Goal: Communication & Community: Answer question/provide support

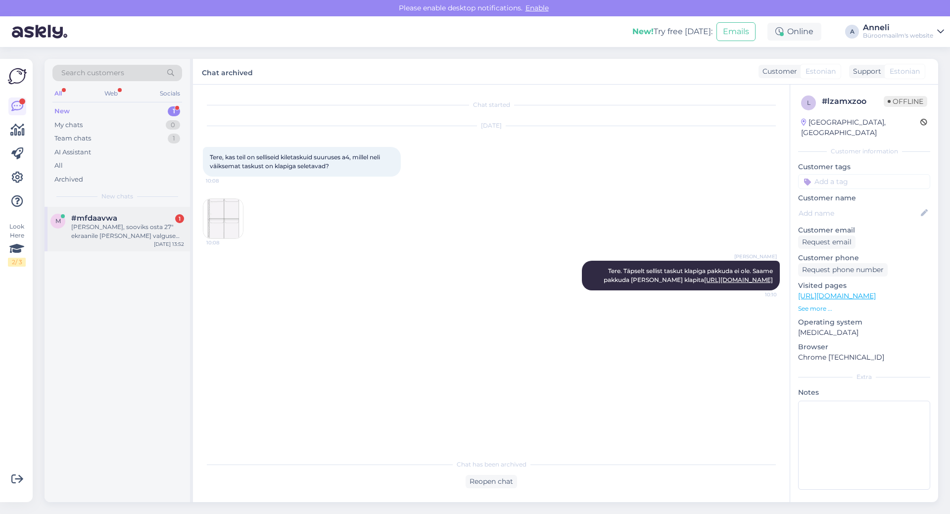
click at [158, 226] on div "[PERSON_NAME], sooviks osta 27" ekraanile [PERSON_NAME] valguse jaoks filtrit. …" at bounding box center [127, 232] width 113 height 18
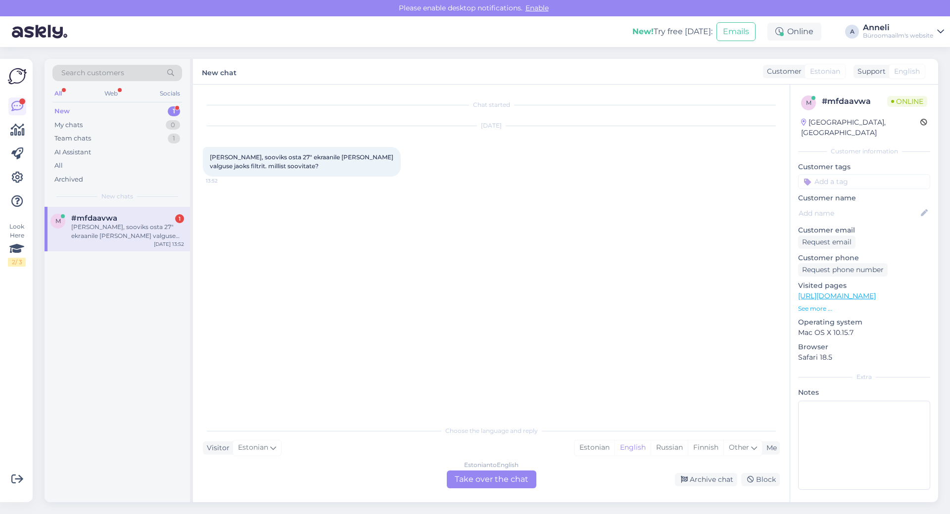
click at [368, 177] on div "[DATE] Tere, sooviks osta 27" ekraanile [PERSON_NAME] valguse jaoks filtrit. mi…" at bounding box center [491, 151] width 577 height 72
click at [602, 453] on div "Estonian" at bounding box center [594, 447] width 40 height 15
click at [467, 478] on div "Estonian to Estonian Take over the chat" at bounding box center [492, 479] width 90 height 18
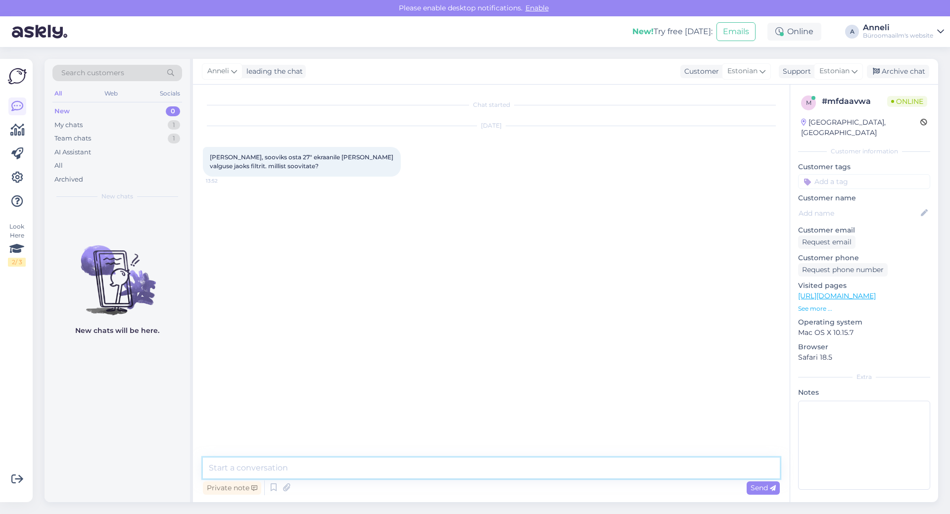
click at [343, 466] on textarea at bounding box center [491, 468] width 577 height 21
type textarea "Tere"
type textarea "kõige parem oleks soovitada, kui oskate oma monitori mudeli öelda."
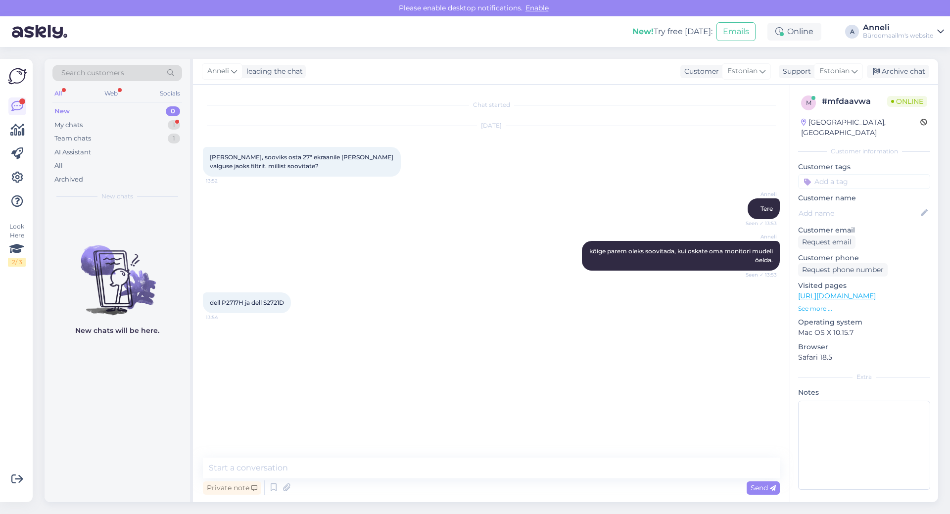
click at [448, 213] on div "[PERSON_NAME] Seen ✓ 13:53" at bounding box center [491, 208] width 577 height 43
drag, startPoint x: 292, startPoint y: 303, endPoint x: 208, endPoint y: 301, distance: 84.1
click at [208, 301] on div "dell P2717H ja dell S2721D 13:54" at bounding box center [247, 302] width 88 height 21
copy span "dell P2717H ja dell S2721D"
click at [279, 466] on textarea at bounding box center [491, 468] width 577 height 21
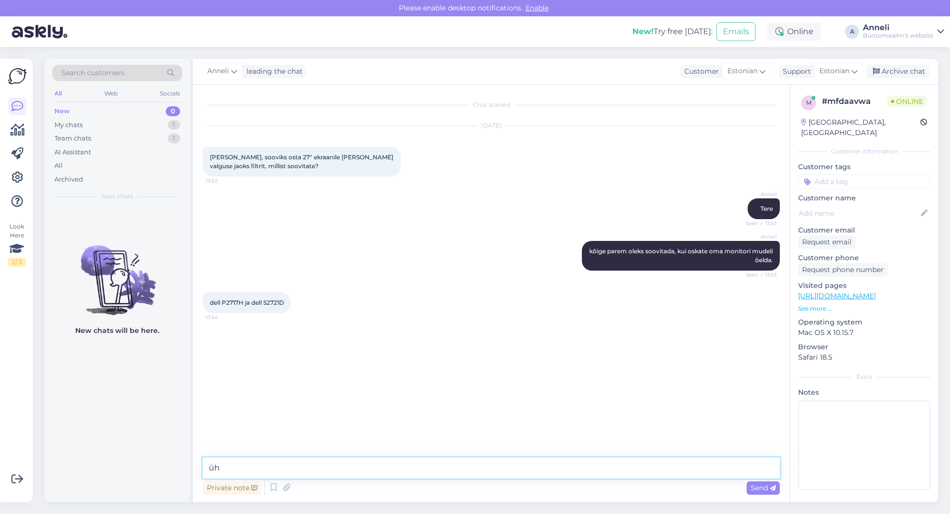
type textarea "ü"
type textarea "konsulteerin tootejuhiga"
drag, startPoint x: 292, startPoint y: 303, endPoint x: 220, endPoint y: 303, distance: 72.2
click at [220, 303] on div "dell P2717H ja dell S2721D 13:54" at bounding box center [247, 302] width 88 height 21
copy span "P2717H ja dell S2721D"
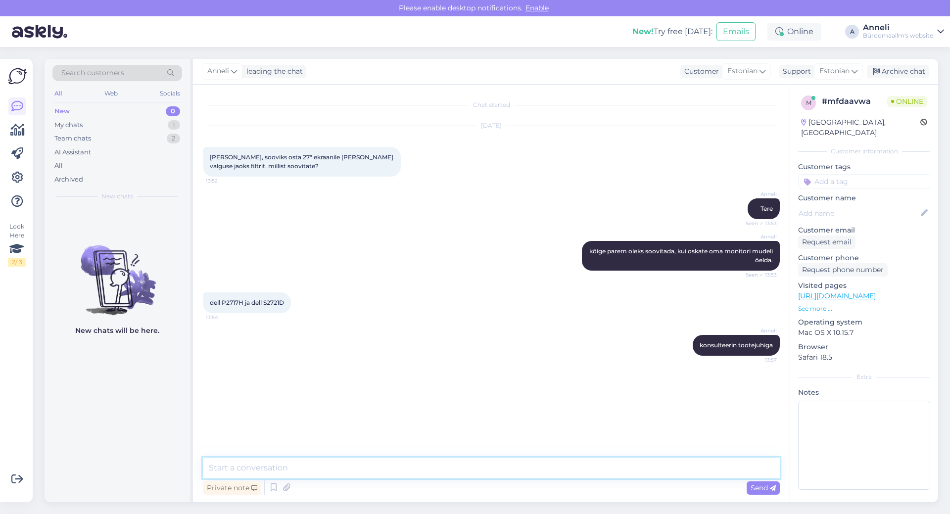
click at [292, 469] on textarea at bounding box center [491, 468] width 577 height 21
paste textarea "BlueOps Inc"
drag, startPoint x: 240, startPoint y: 471, endPoint x: 175, endPoint y: 470, distance: 65.3
click at [177, 471] on div "Search customers All Web Socials New 0 My chats 1 Team chats 2 AI Assistant All…" at bounding box center [491, 280] width 893 height 443
paste textarea "V0063449"
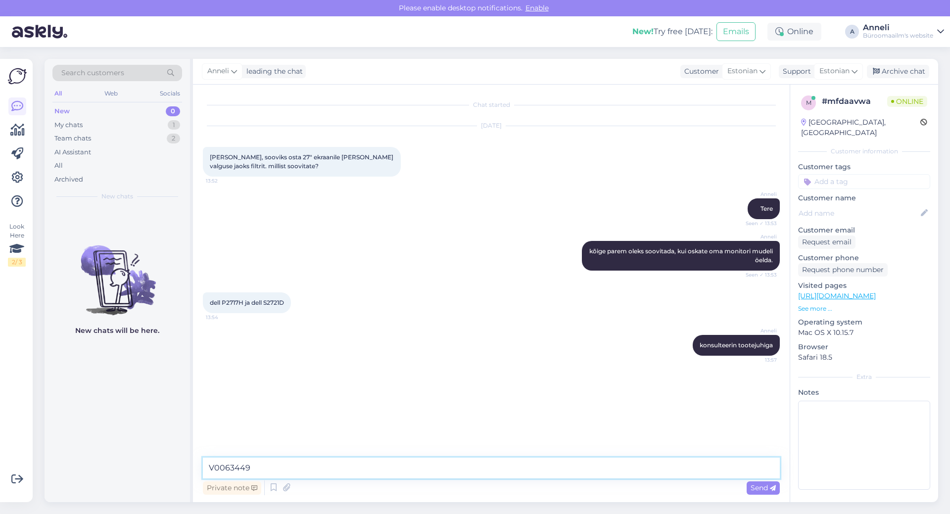
click at [301, 472] on textarea "V0063449" at bounding box center [491, 468] width 577 height 21
paste textarea "Kensington Anti-Glare & Blue Light Filter - 27""
type textarea "V0063449 Kensington Anti-Glare & Blue Light Filter - 27""
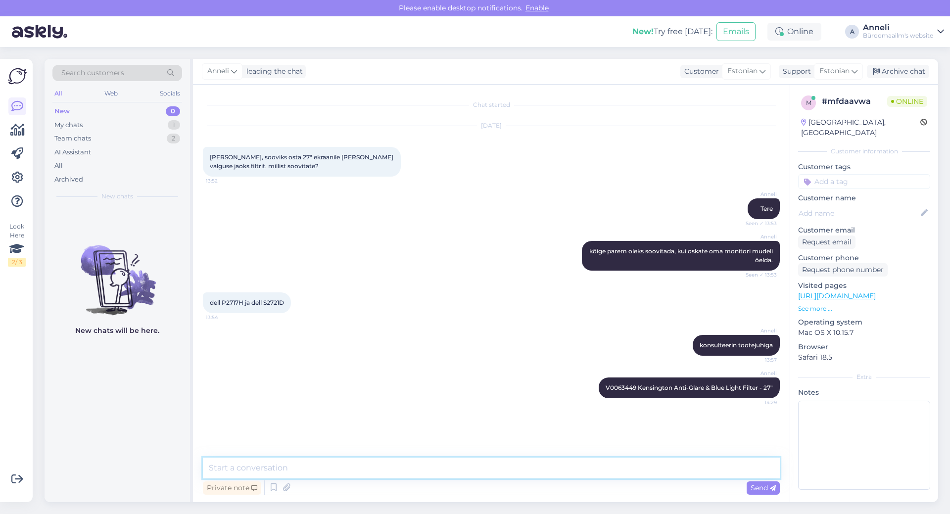
click at [289, 461] on textarea at bounding box center [491, 468] width 577 height 21
paste textarea "[URL][DOMAIN_NAME]"
type textarea "[URL][DOMAIN_NAME]"
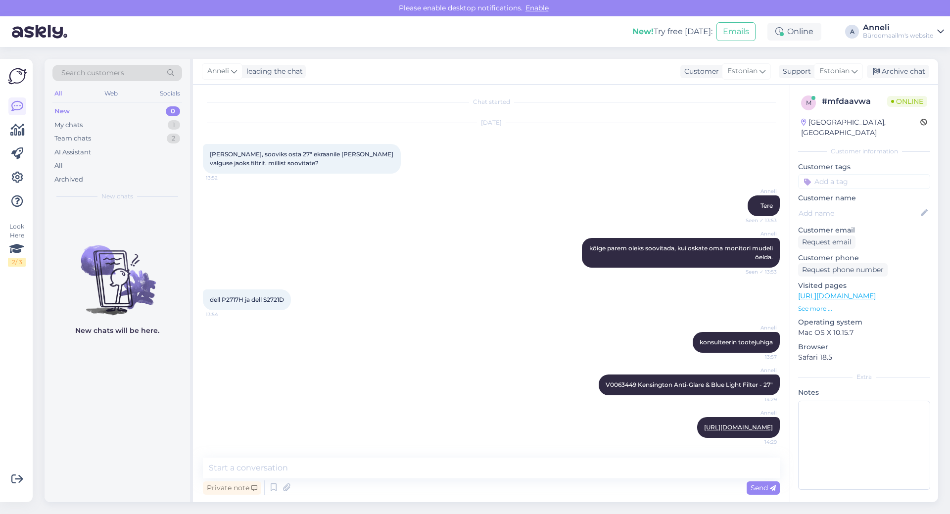
click at [106, 428] on div "New chats will be here." at bounding box center [117, 354] width 145 height 295
click at [361, 341] on div "[PERSON_NAME] konsulteerin tootejuhiga 13:57" at bounding box center [491, 342] width 577 height 43
click at [434, 297] on div "dell P2717H ja dell S2721D 13:54" at bounding box center [491, 300] width 577 height 43
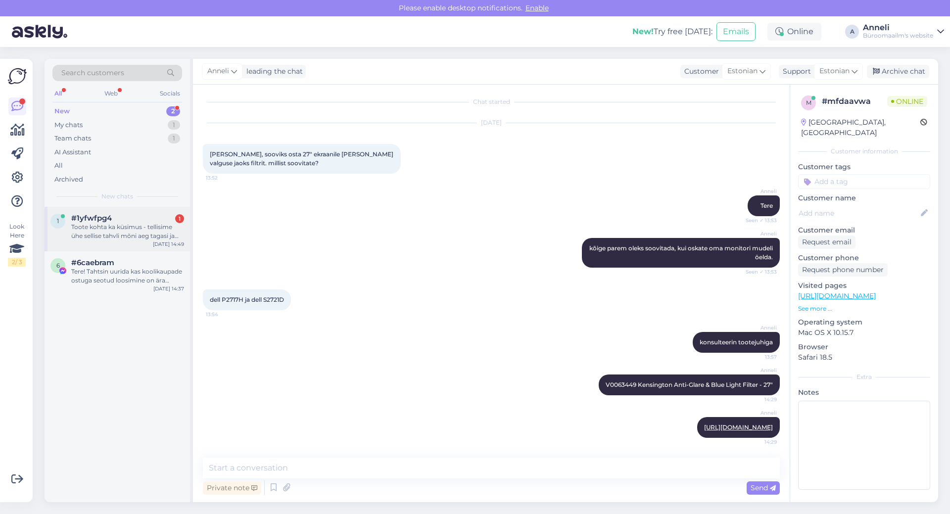
click at [166, 222] on div "#1yfwfpg4 1" at bounding box center [127, 218] width 113 height 9
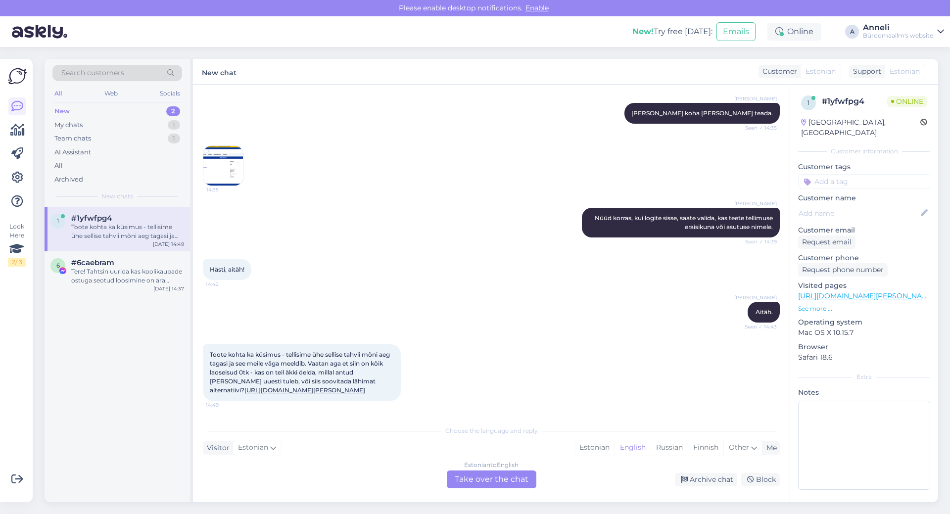
click at [450, 248] on div "Hästi, aitäh! 14:42" at bounding box center [491, 269] width 577 height 43
